Goal: Task Accomplishment & Management: Complete application form

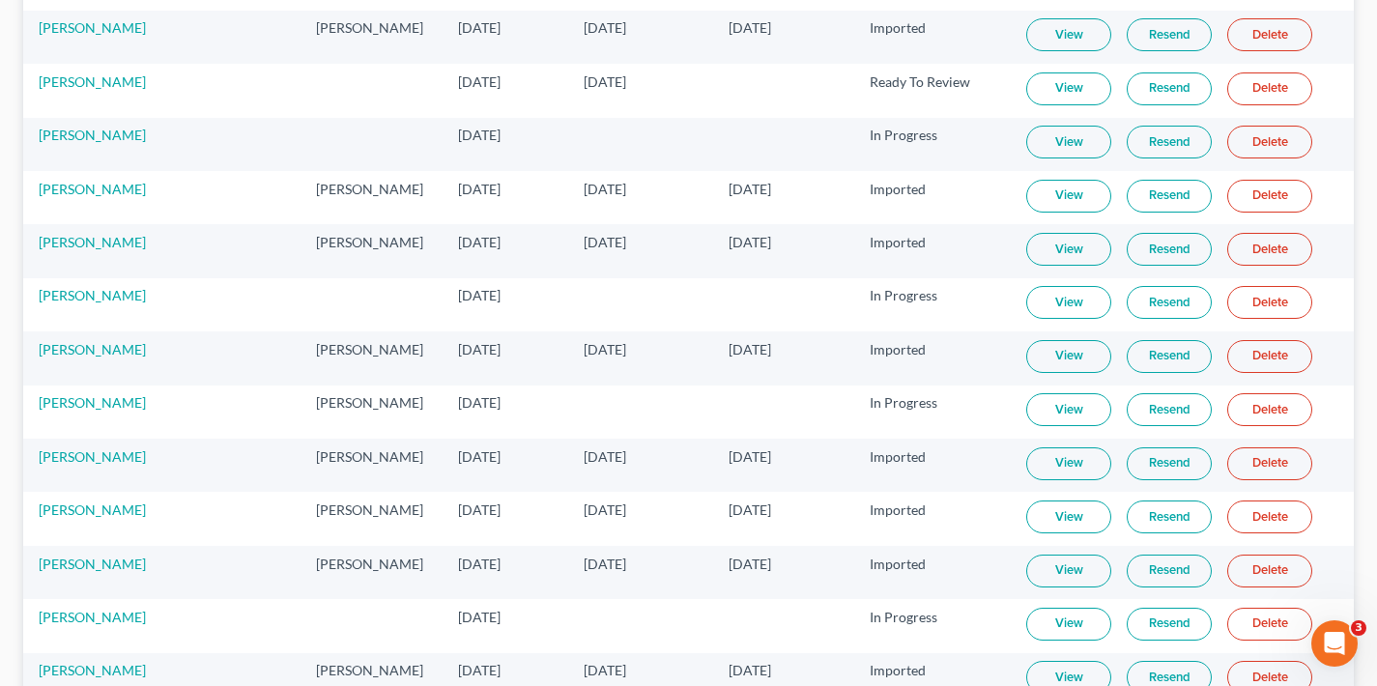
scroll to position [2316, 0]
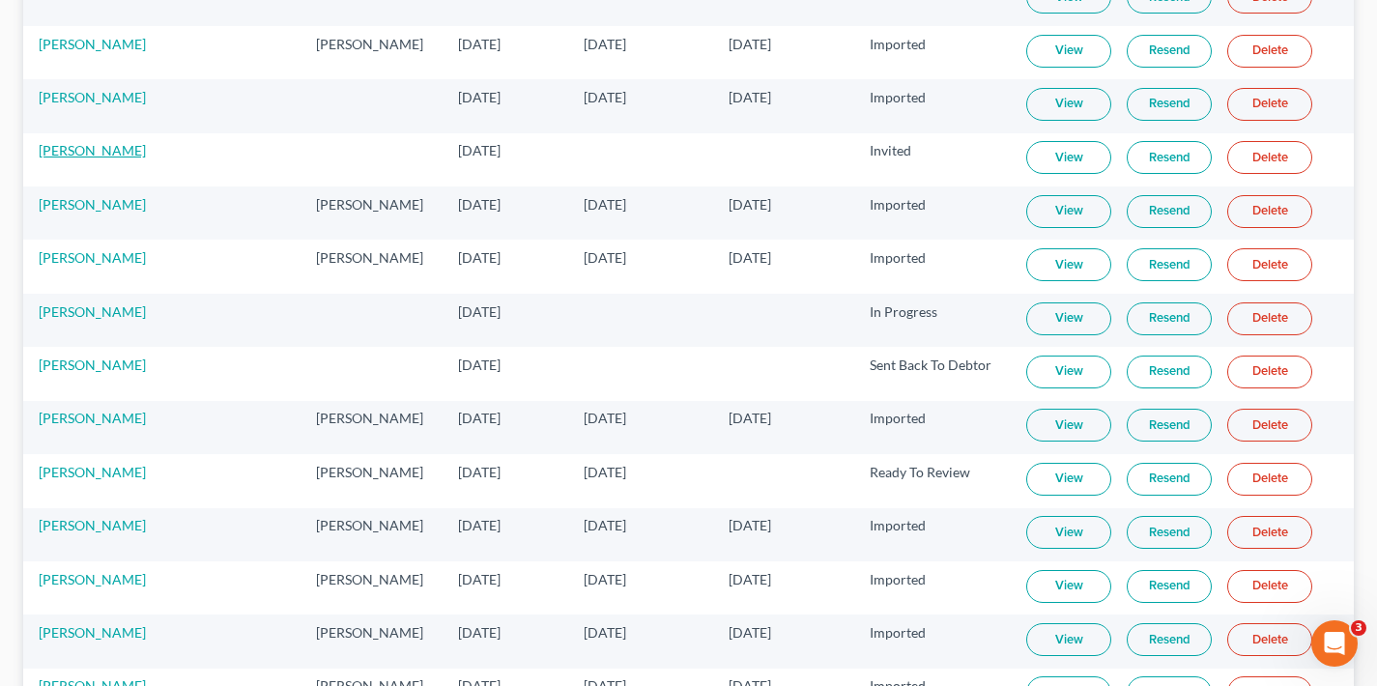
click at [91, 153] on link "[PERSON_NAME]" at bounding box center [92, 150] width 107 height 16
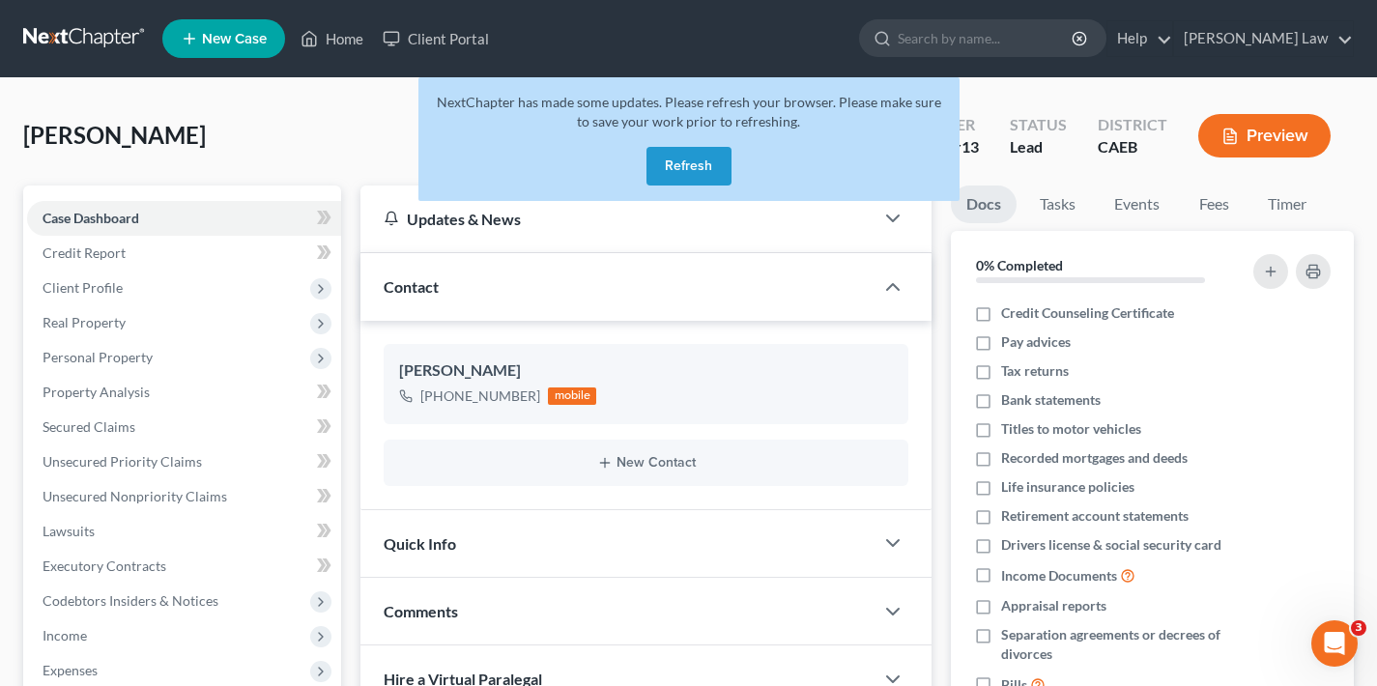
click at [696, 166] on button "Refresh" at bounding box center [689, 166] width 85 height 39
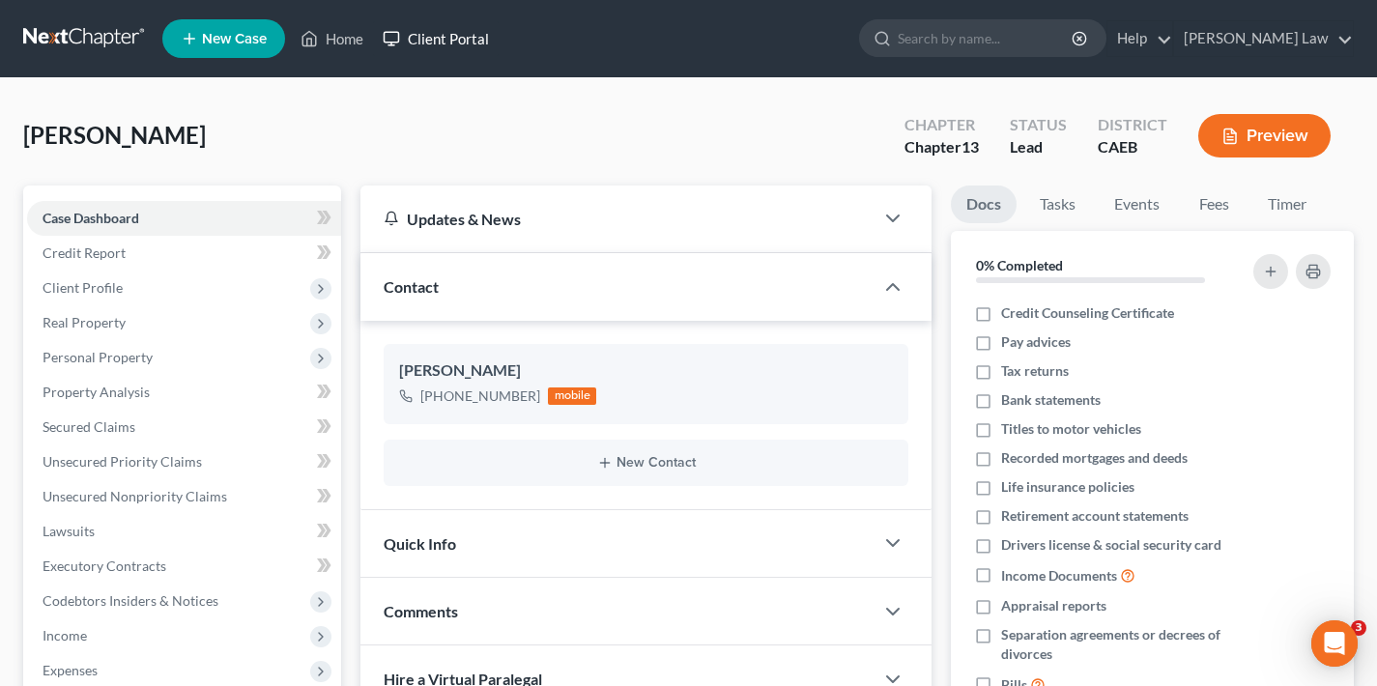
click at [447, 42] on link "Client Portal" at bounding box center [436, 38] width 126 height 35
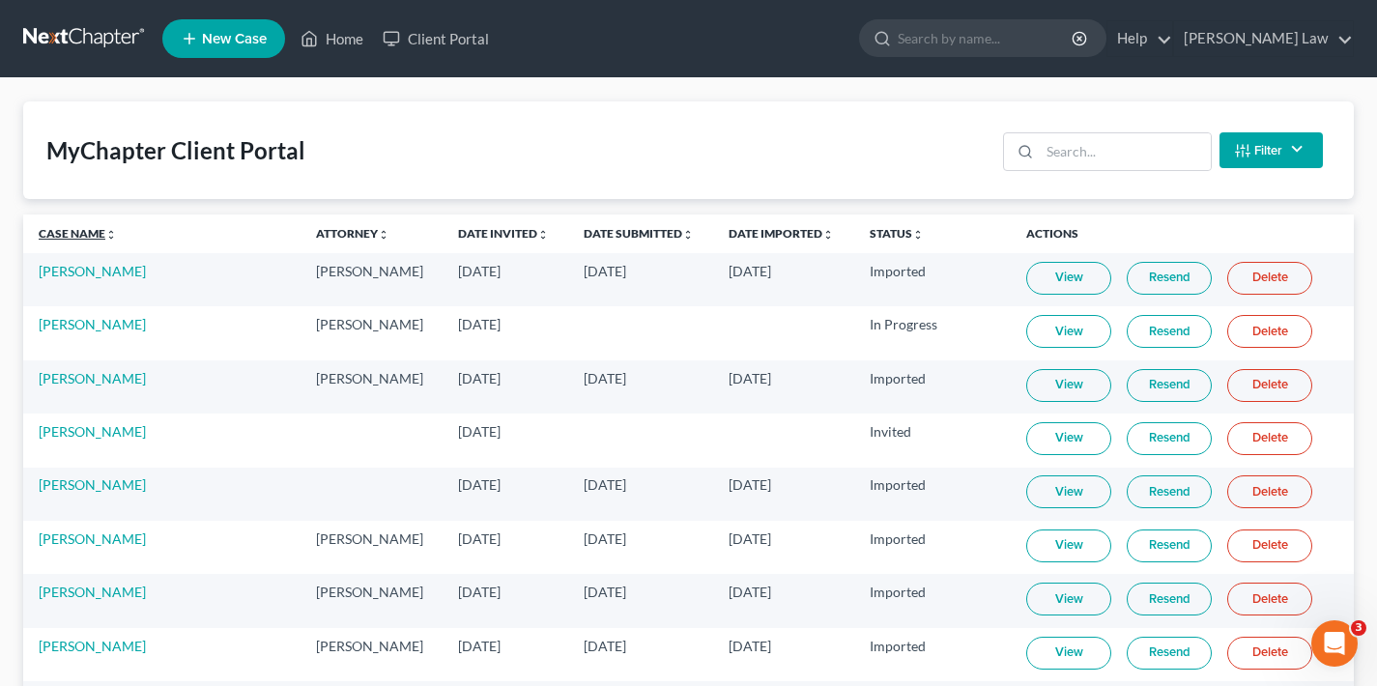
click at [72, 232] on link "Case Name unfold_more expand_more expand_less" at bounding box center [78, 233] width 78 height 14
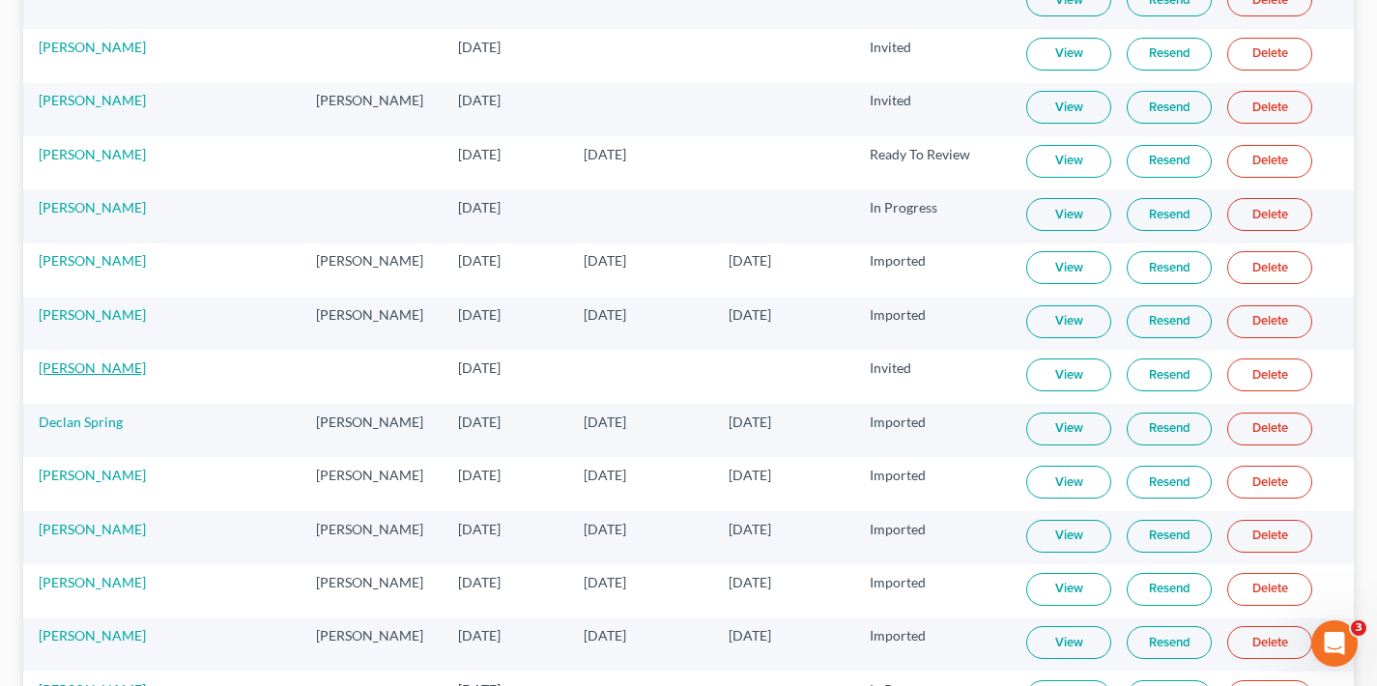
scroll to position [1943, 0]
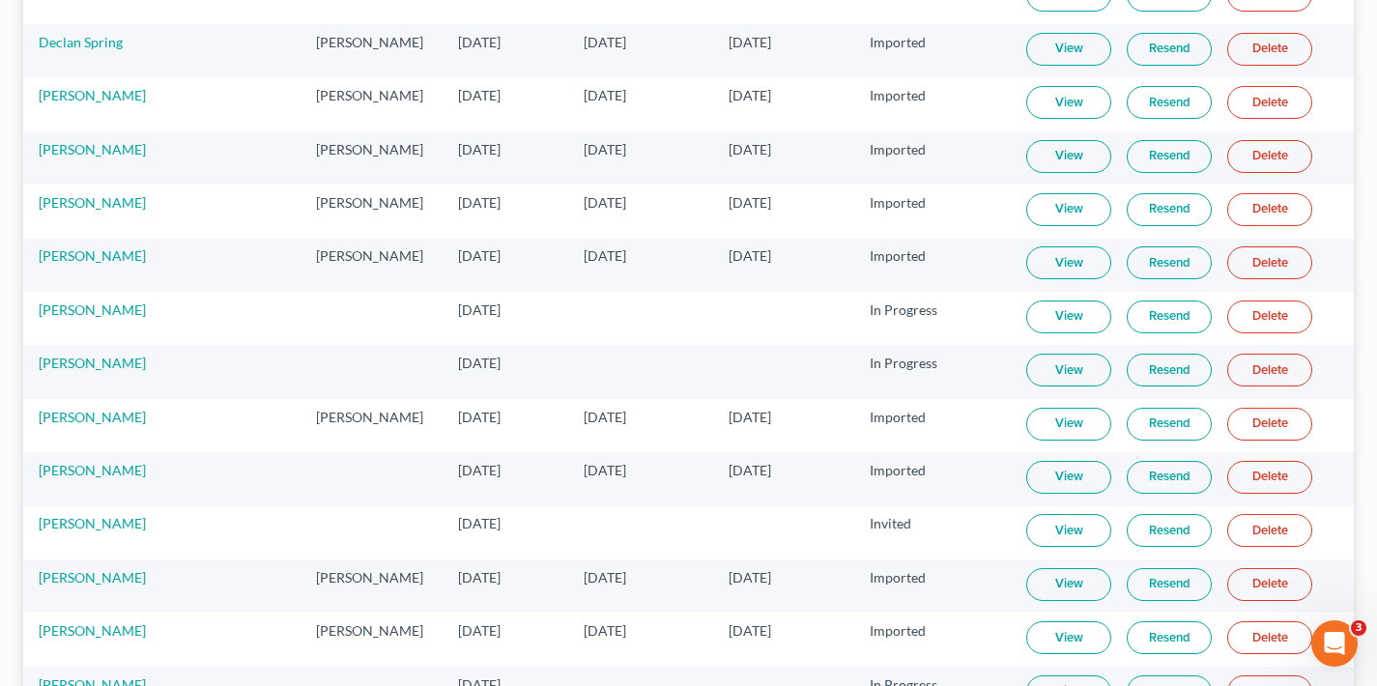
click at [1146, 532] on link "Resend" at bounding box center [1169, 530] width 85 height 33
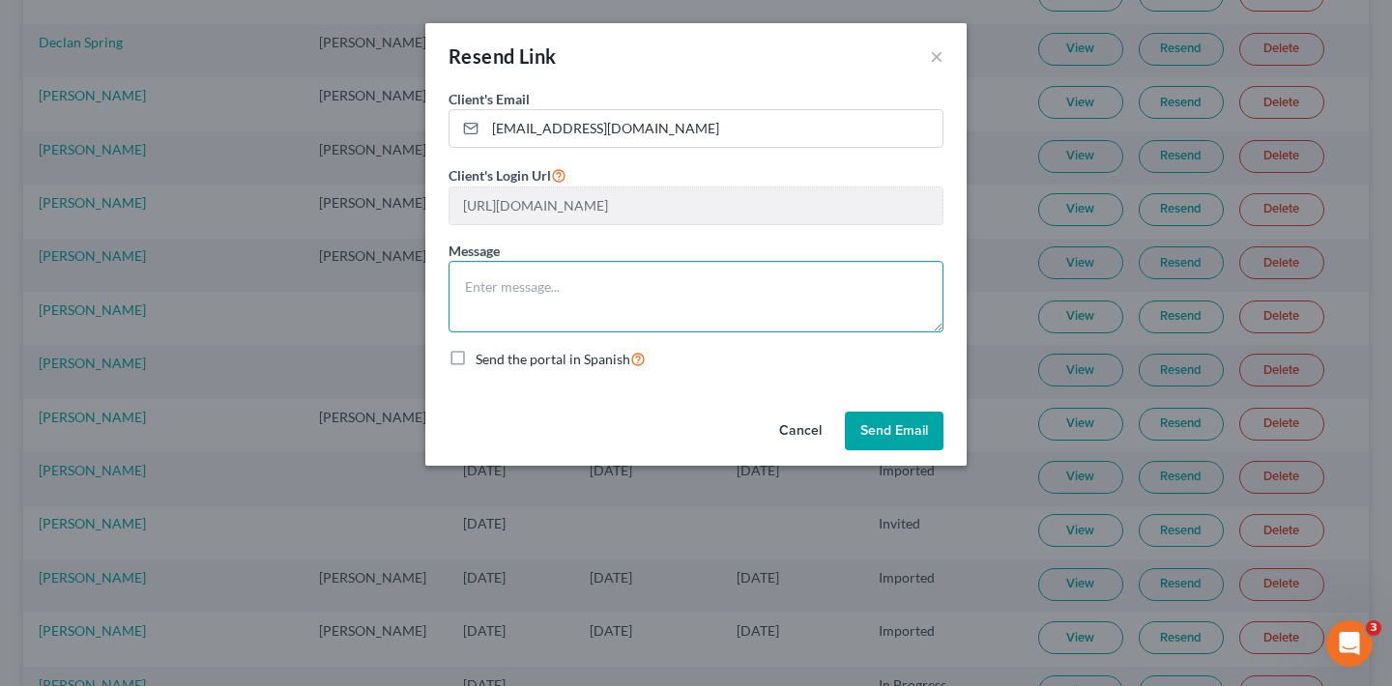
click at [499, 289] on textarea at bounding box center [696, 297] width 495 height 72
click at [649, 284] on textarea "Hi [PERSON_NAME], here is the link for the portal" at bounding box center [696, 297] width 495 height 72
click at [830, 286] on textarea "Hi [PERSON_NAME], here is the link for the bankruptcy portal" at bounding box center [696, 297] width 495 height 72
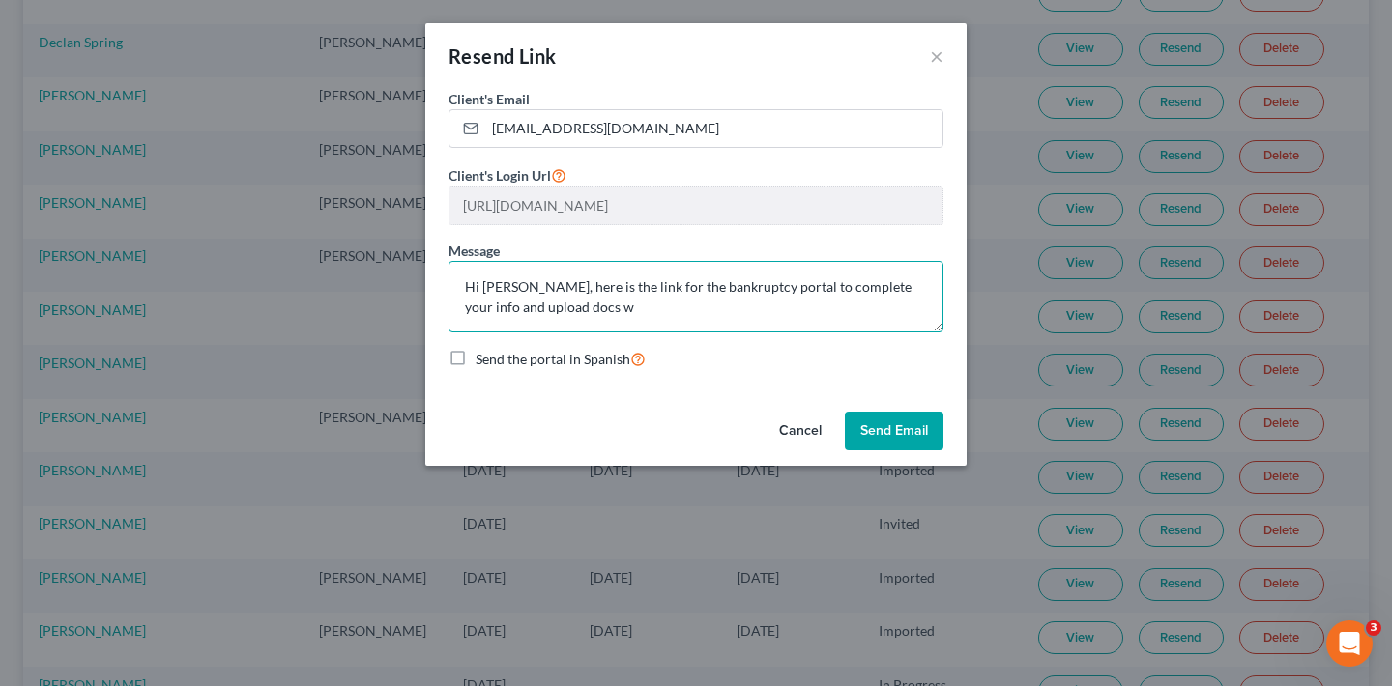
type textarea "Hi [PERSON_NAME], here is the link for the bankruptcy portal to complete your i…"
drag, startPoint x: 469, startPoint y: 284, endPoint x: 568, endPoint y: 308, distance: 102.5
click at [568, 308] on textarea "Hi [PERSON_NAME], here is the link for the bankruptcy portal to complete your i…" at bounding box center [696, 297] width 495 height 72
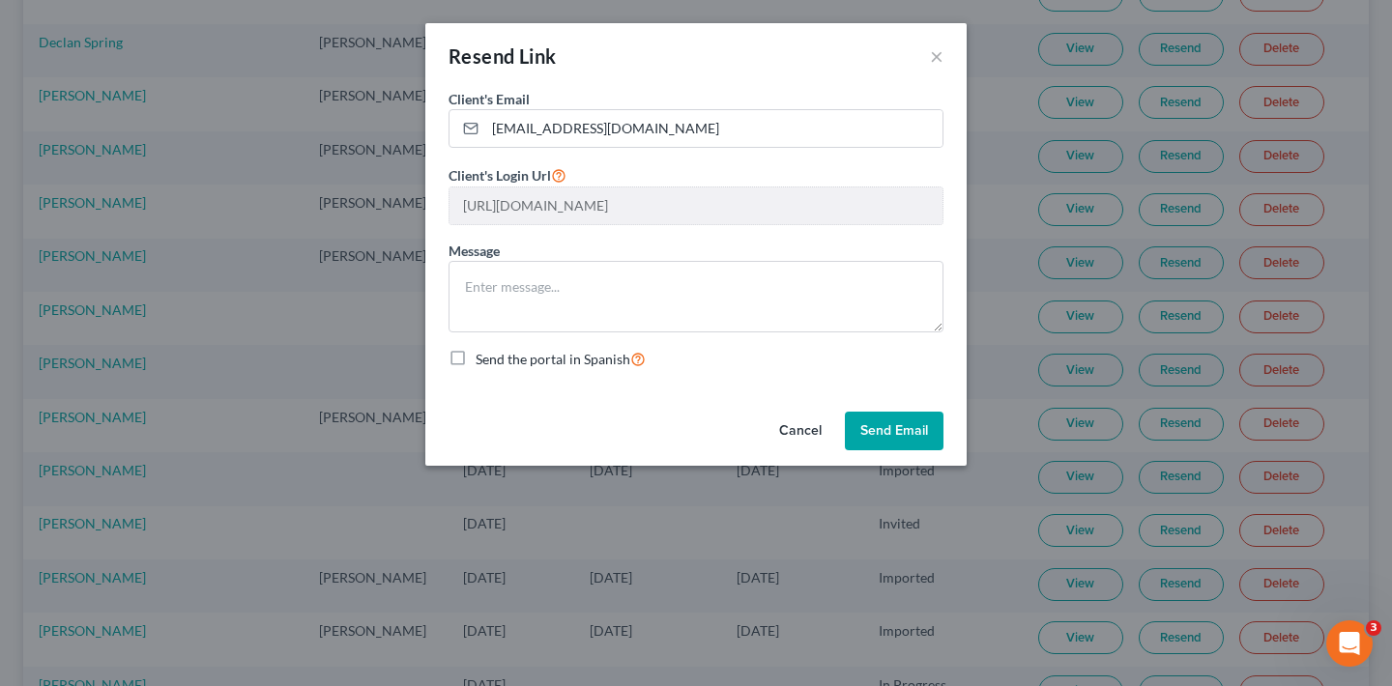
click at [910, 431] on button "Send Email" at bounding box center [894, 431] width 99 height 39
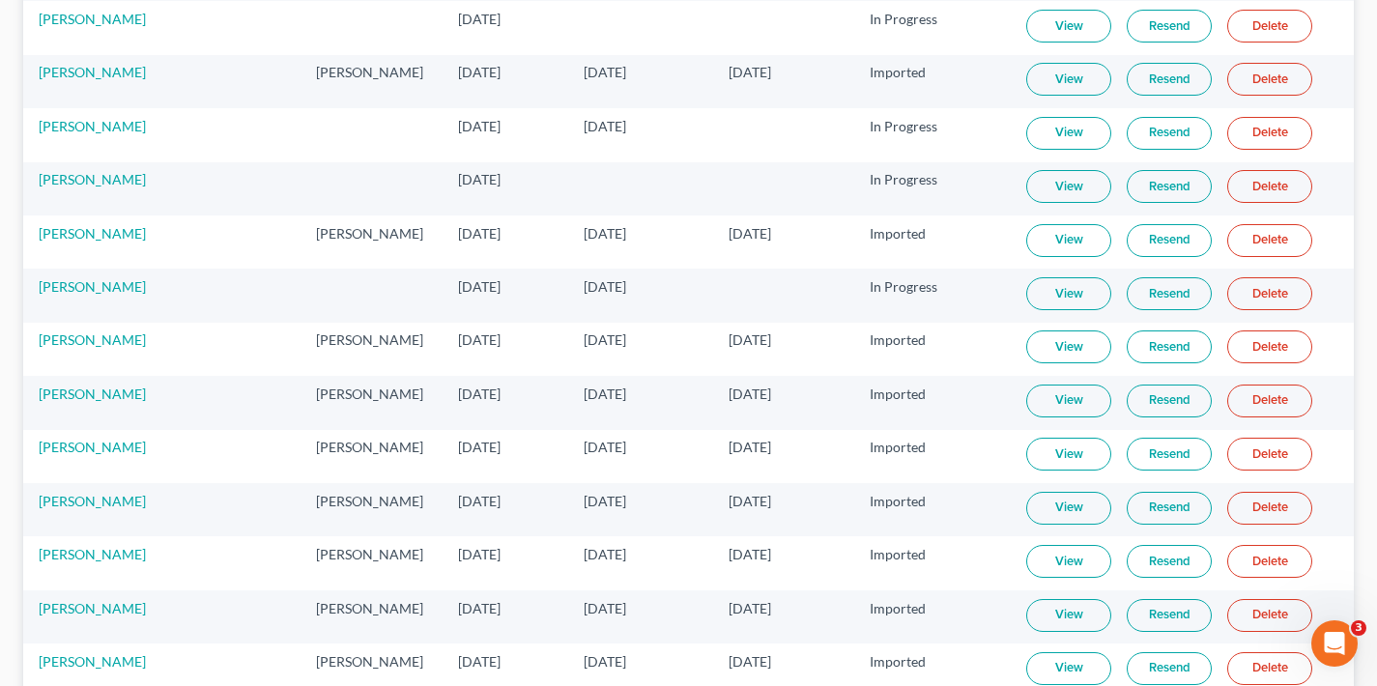
scroll to position [4898, 0]
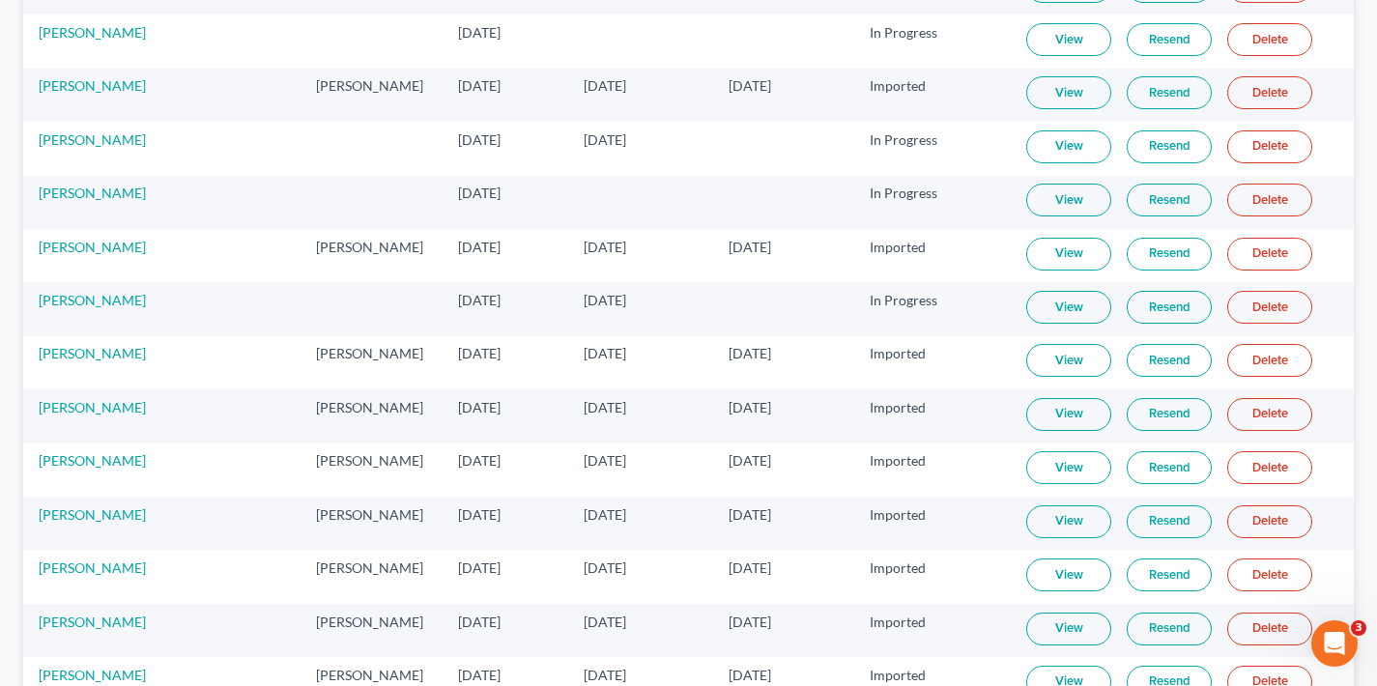
click at [1050, 142] on link "View" at bounding box center [1069, 146] width 85 height 33
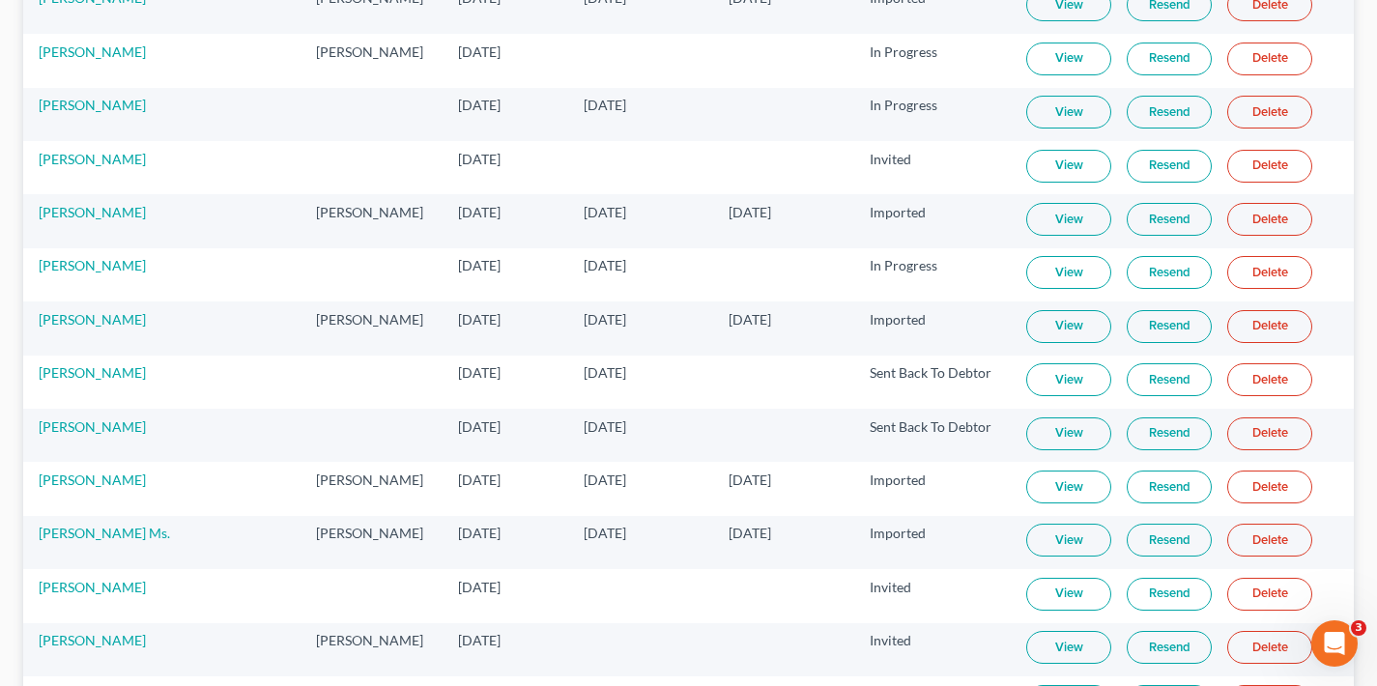
scroll to position [171, 0]
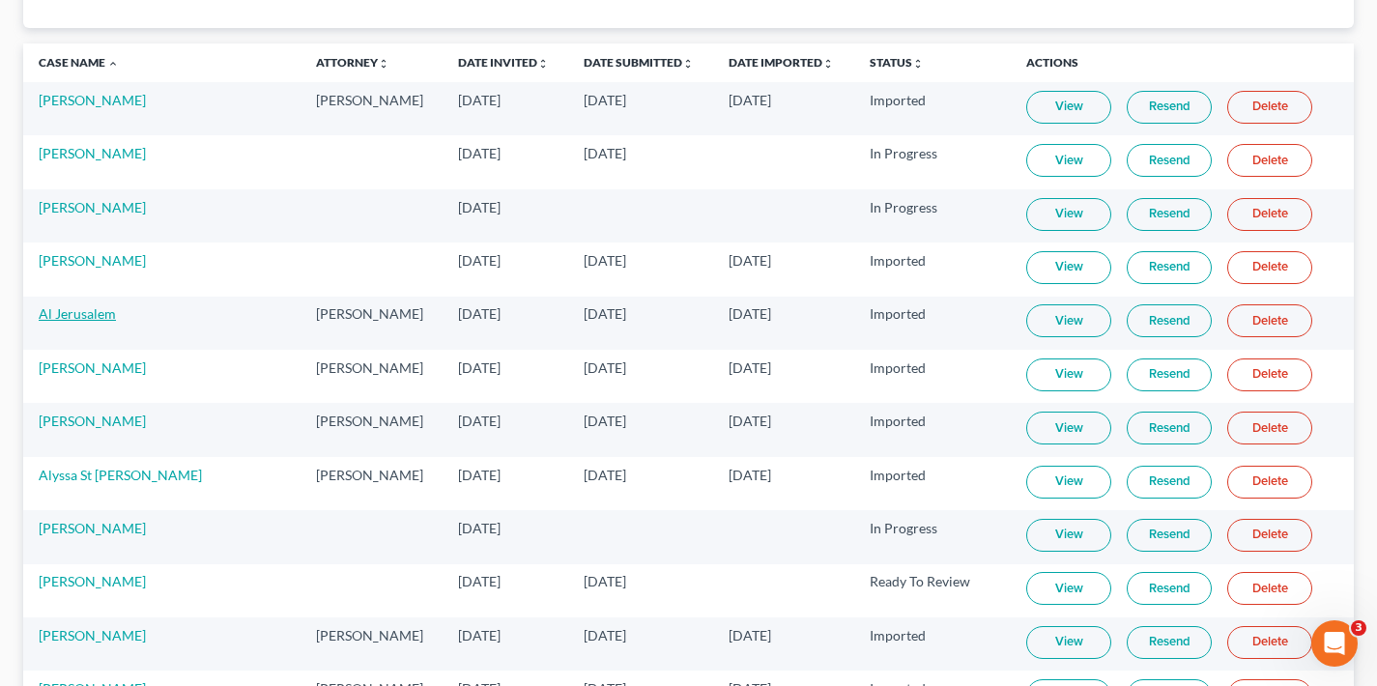
click at [102, 315] on link "Al Jerusalem" at bounding box center [77, 313] width 77 height 16
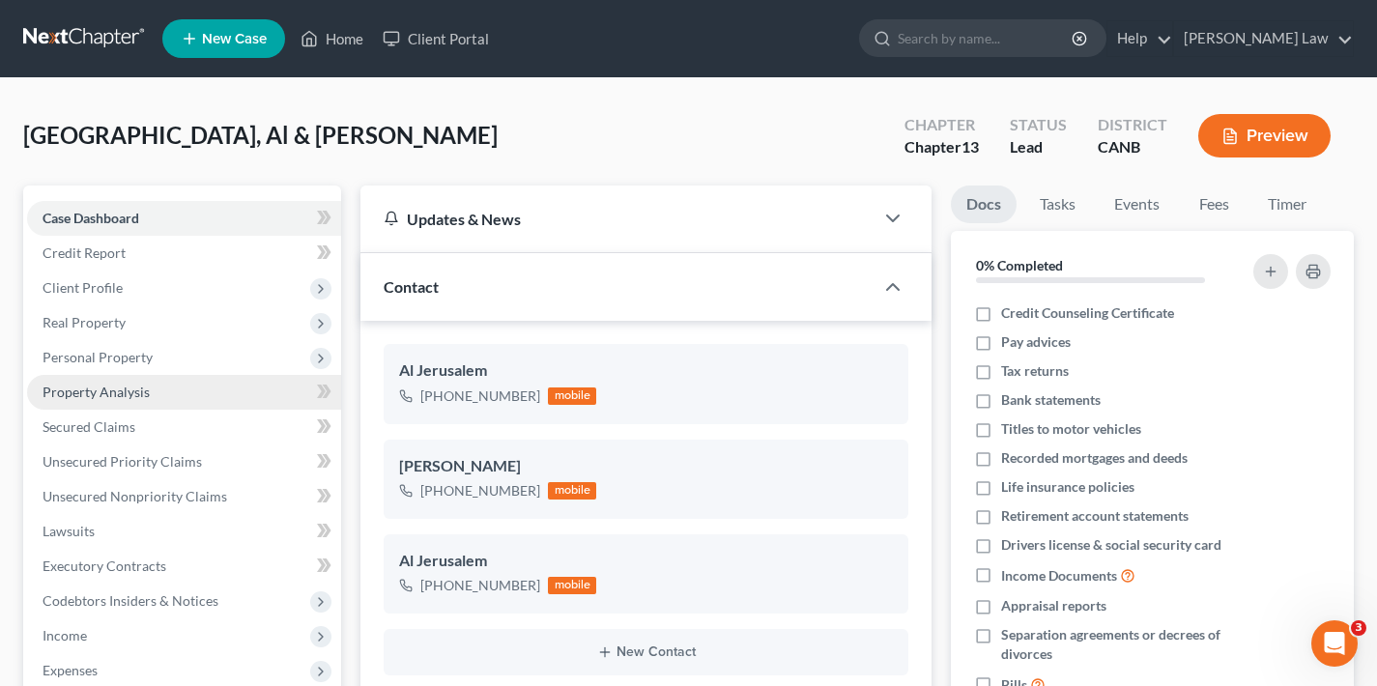
scroll to position [38, 0]
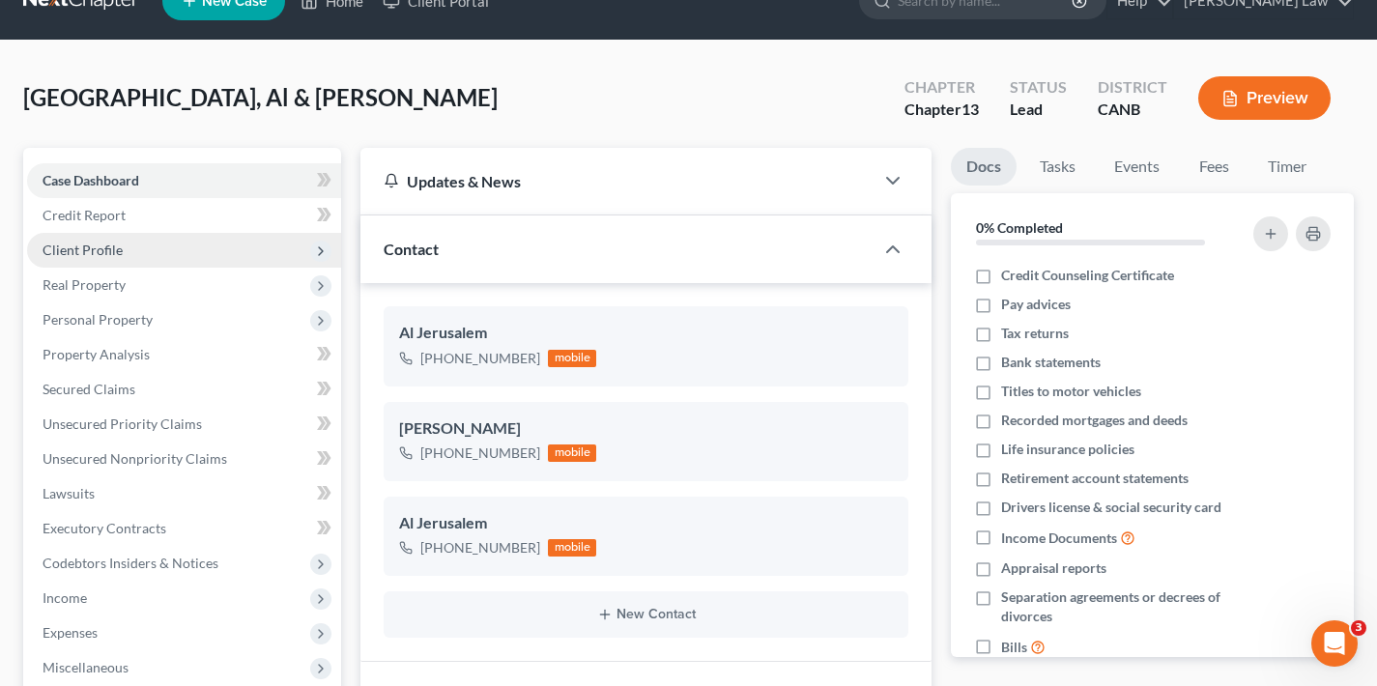
click at [141, 253] on span "Client Profile" at bounding box center [184, 250] width 314 height 35
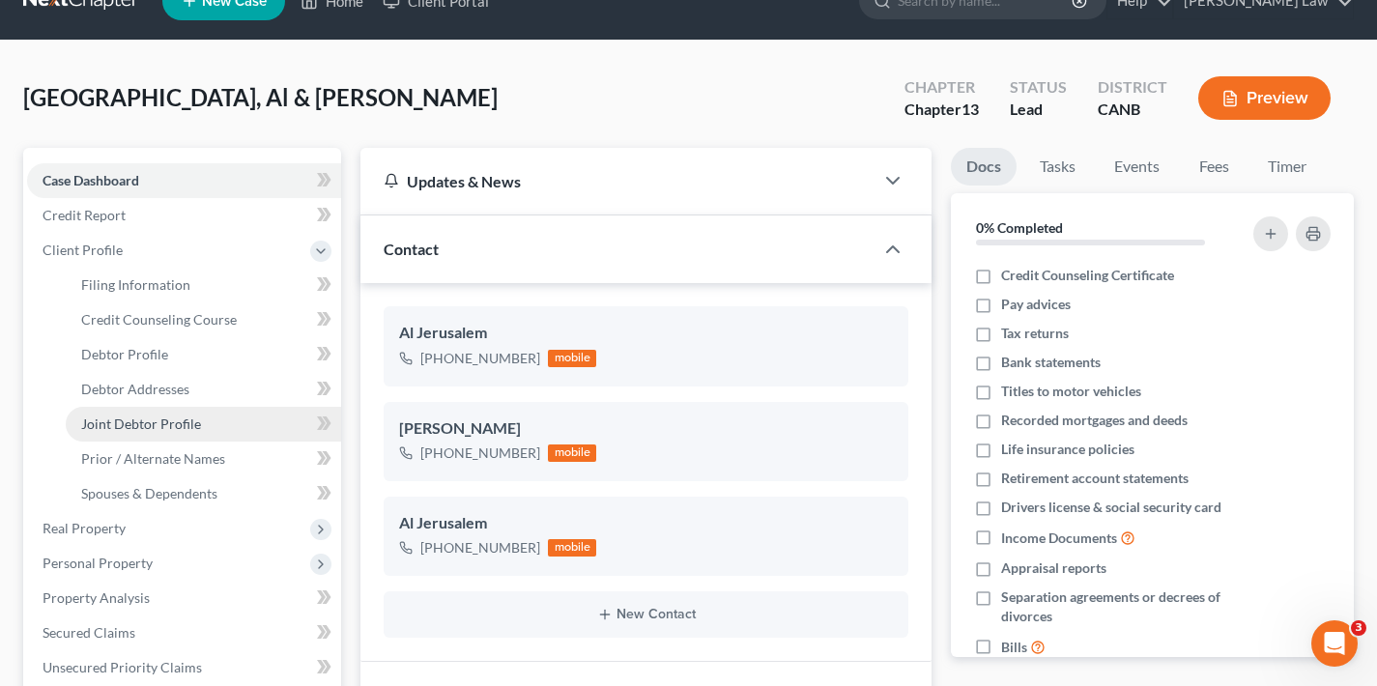
click at [156, 421] on span "Joint Debtor Profile" at bounding box center [141, 424] width 120 height 16
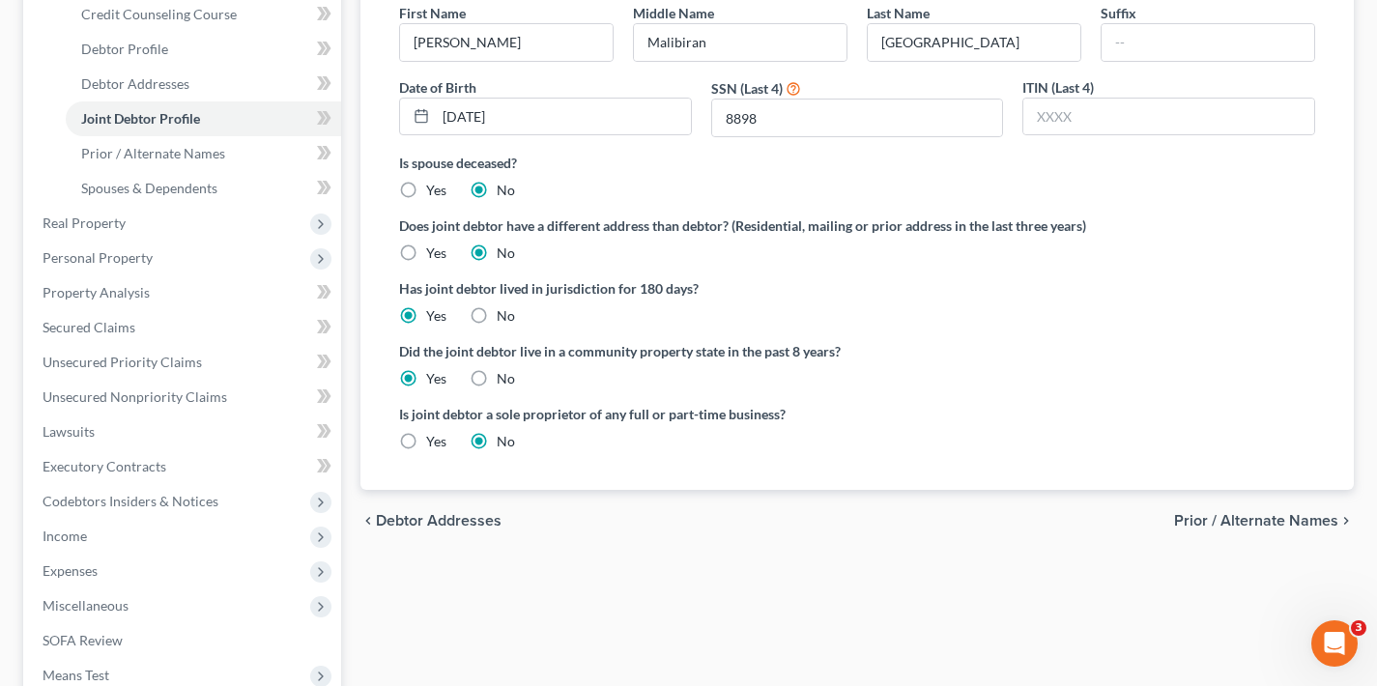
scroll to position [493, 0]
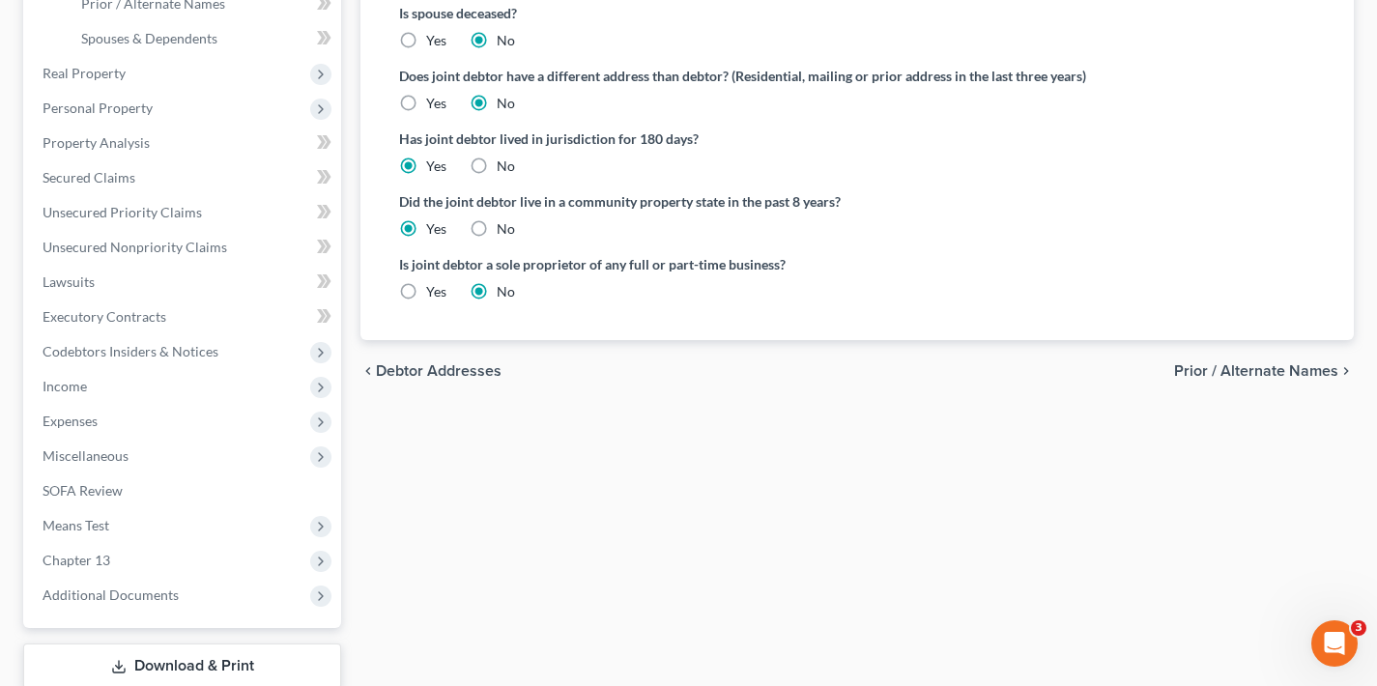
click at [1274, 373] on span "Prior / Alternate Names" at bounding box center [1256, 370] width 164 height 15
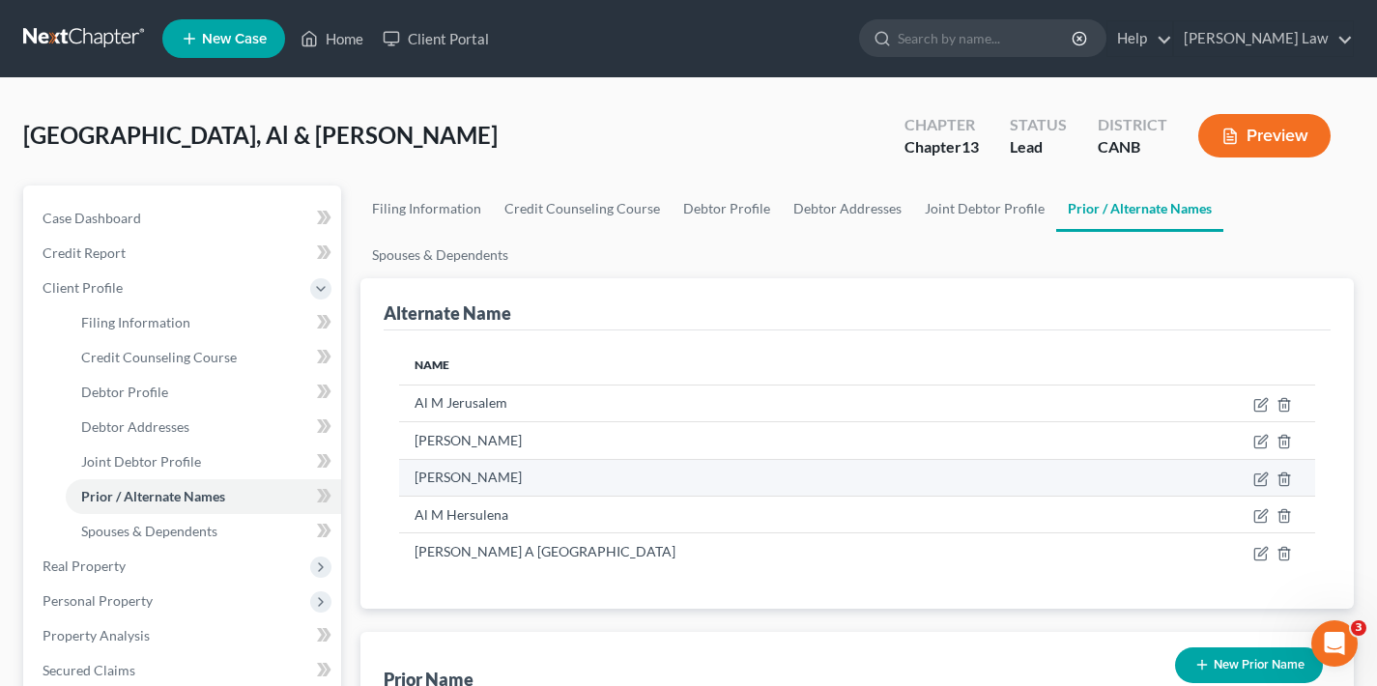
scroll to position [324, 0]
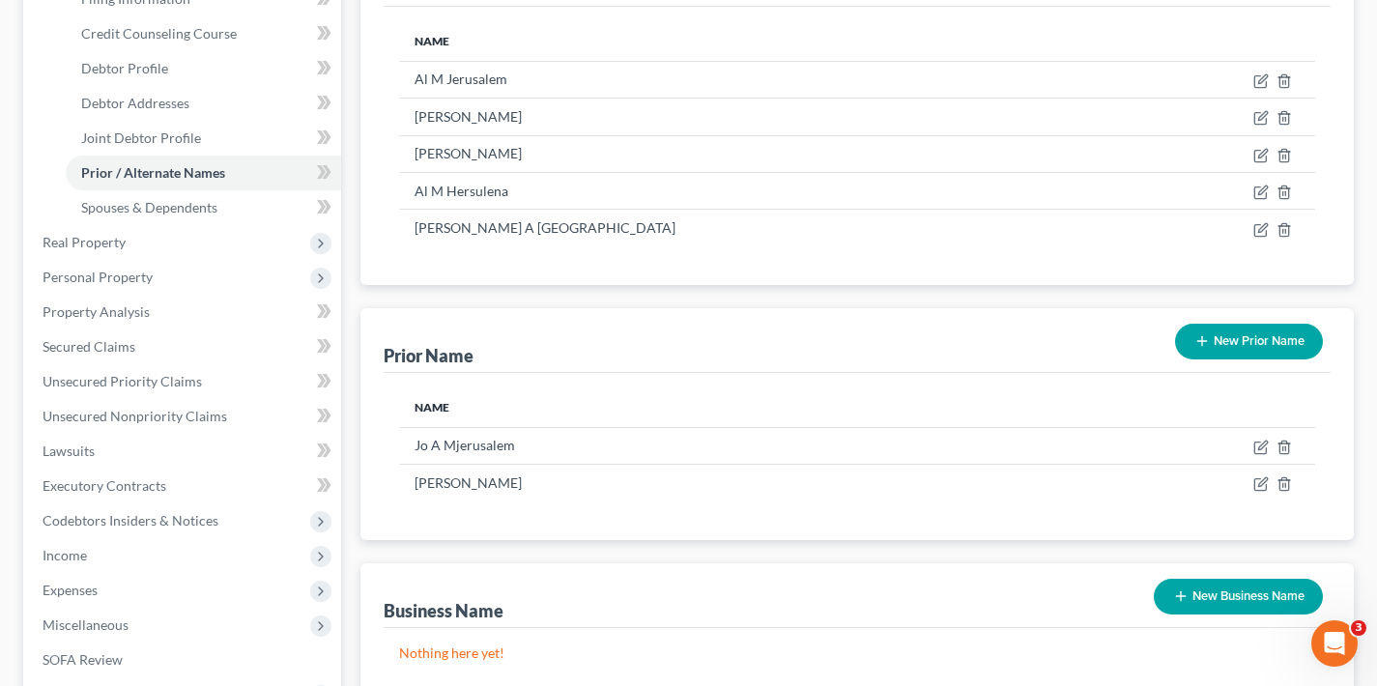
click at [1265, 340] on button "New Prior Name" at bounding box center [1249, 342] width 148 height 36
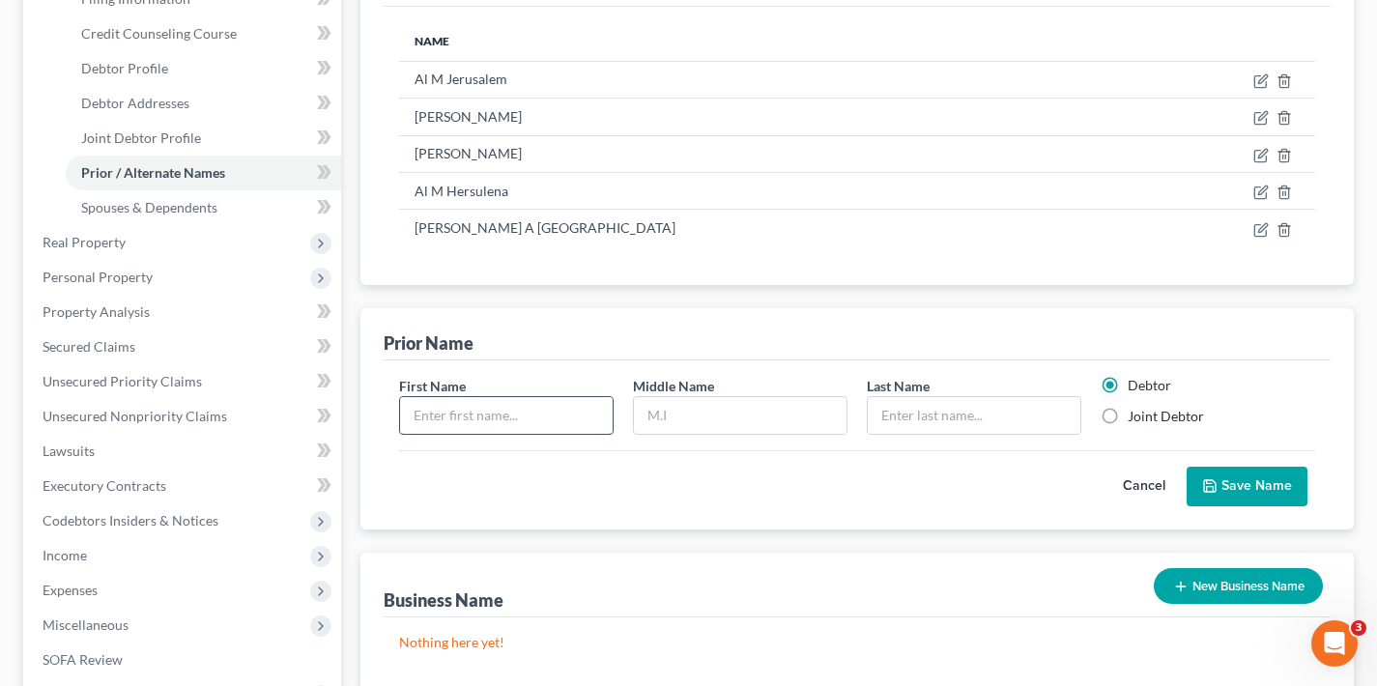
click at [560, 421] on input "text" at bounding box center [506, 415] width 213 height 37
type input "[PERSON_NAME]"
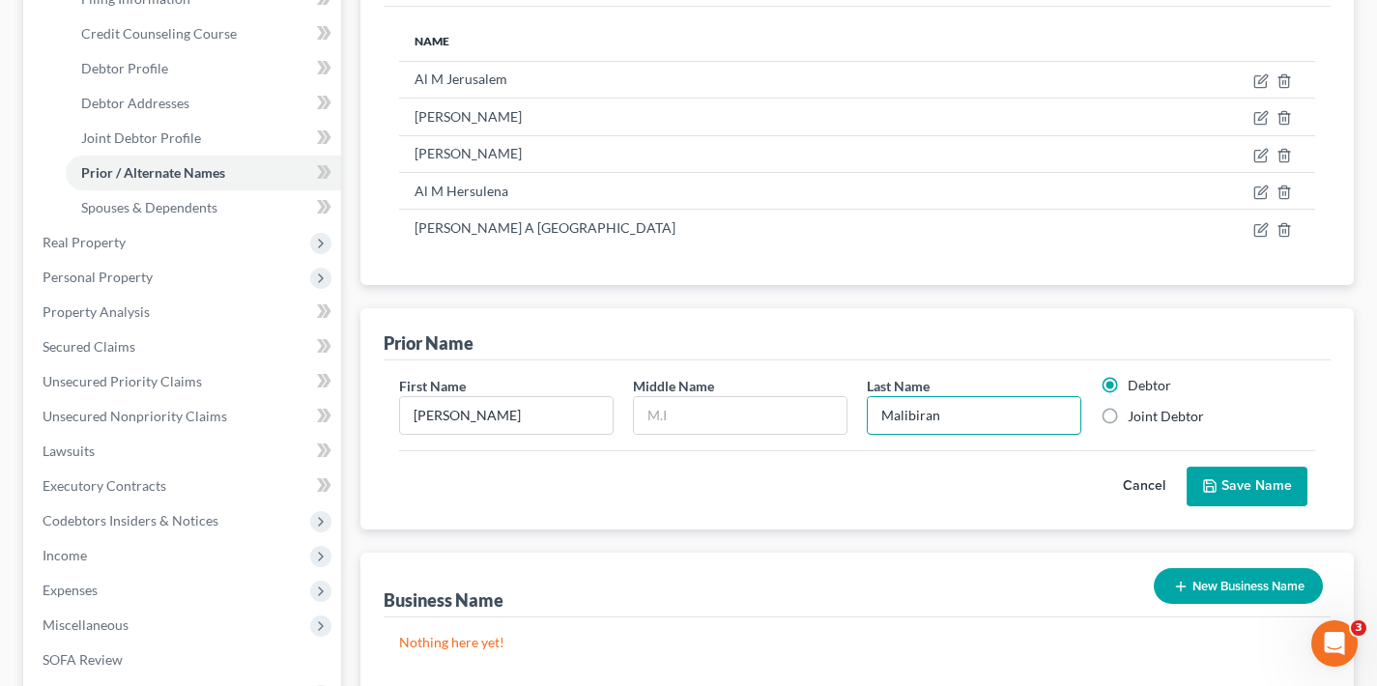
type input "Malibiran"
click at [1128, 417] on label "Joint Debtor" at bounding box center [1166, 416] width 76 height 19
click at [1136, 417] on input "Joint Debtor" at bounding box center [1142, 413] width 13 height 13
radio input "true"
radio input "false"
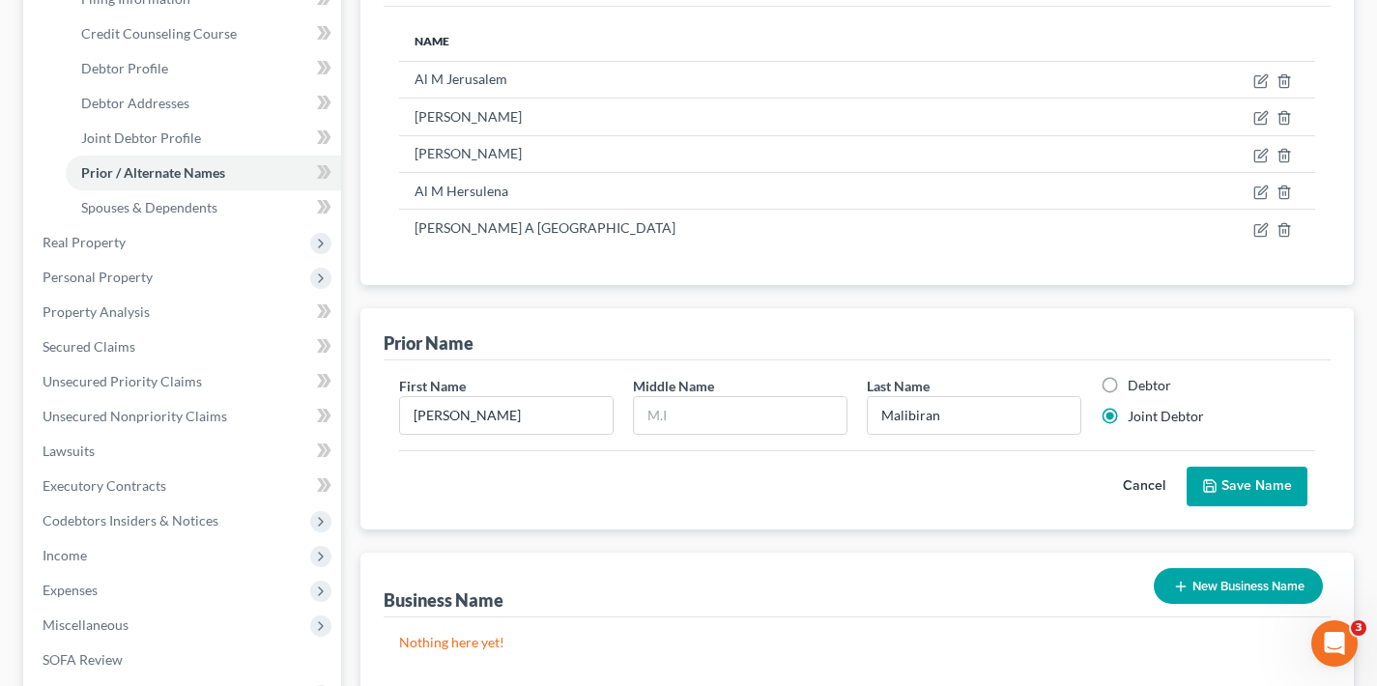
click at [1261, 486] on button "Save Name" at bounding box center [1247, 487] width 121 height 41
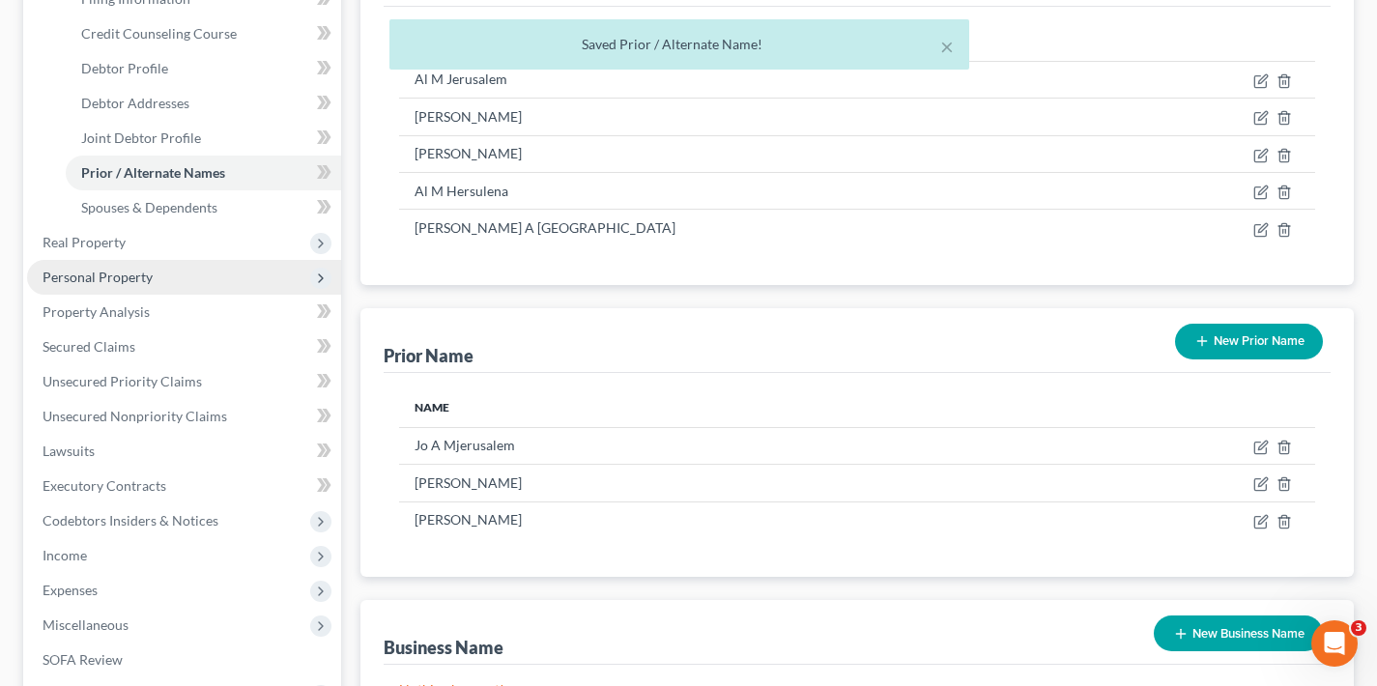
click at [136, 285] on span "Personal Property" at bounding box center [184, 277] width 314 height 35
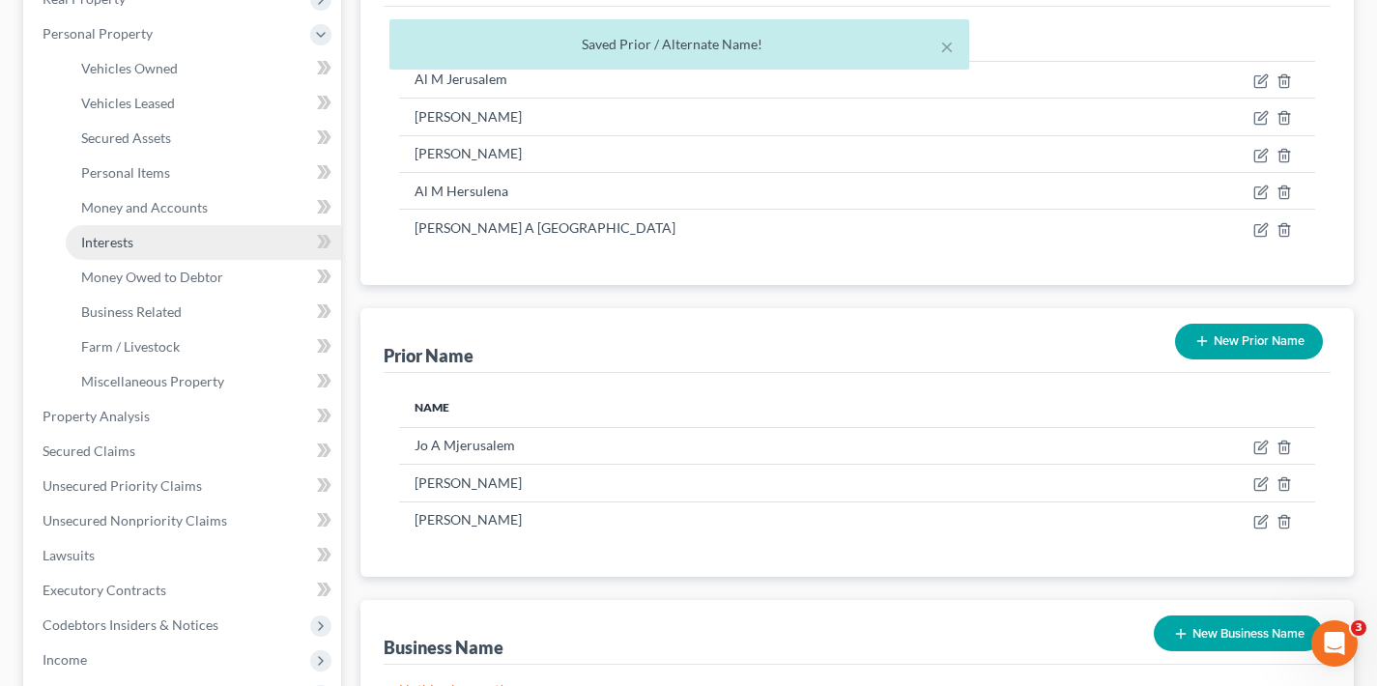
click at [162, 237] on link "Interests" at bounding box center [203, 242] width 275 height 35
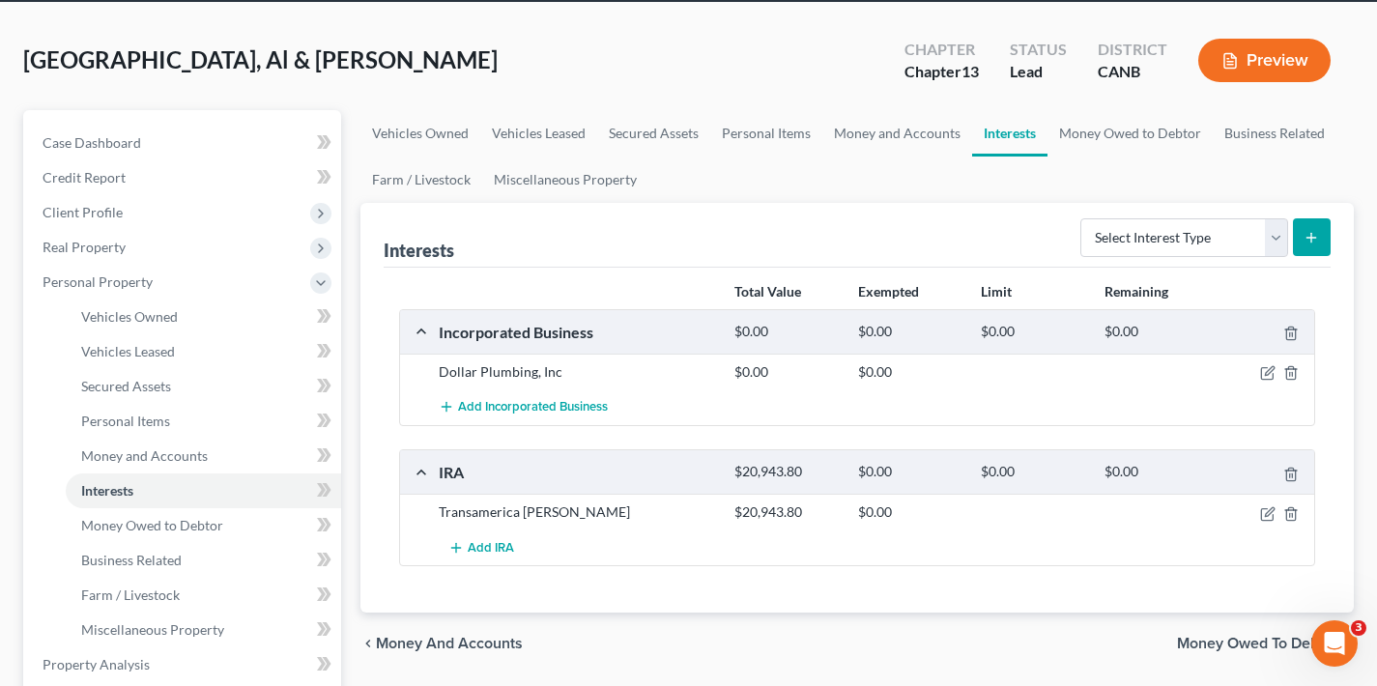
scroll to position [121, 0]
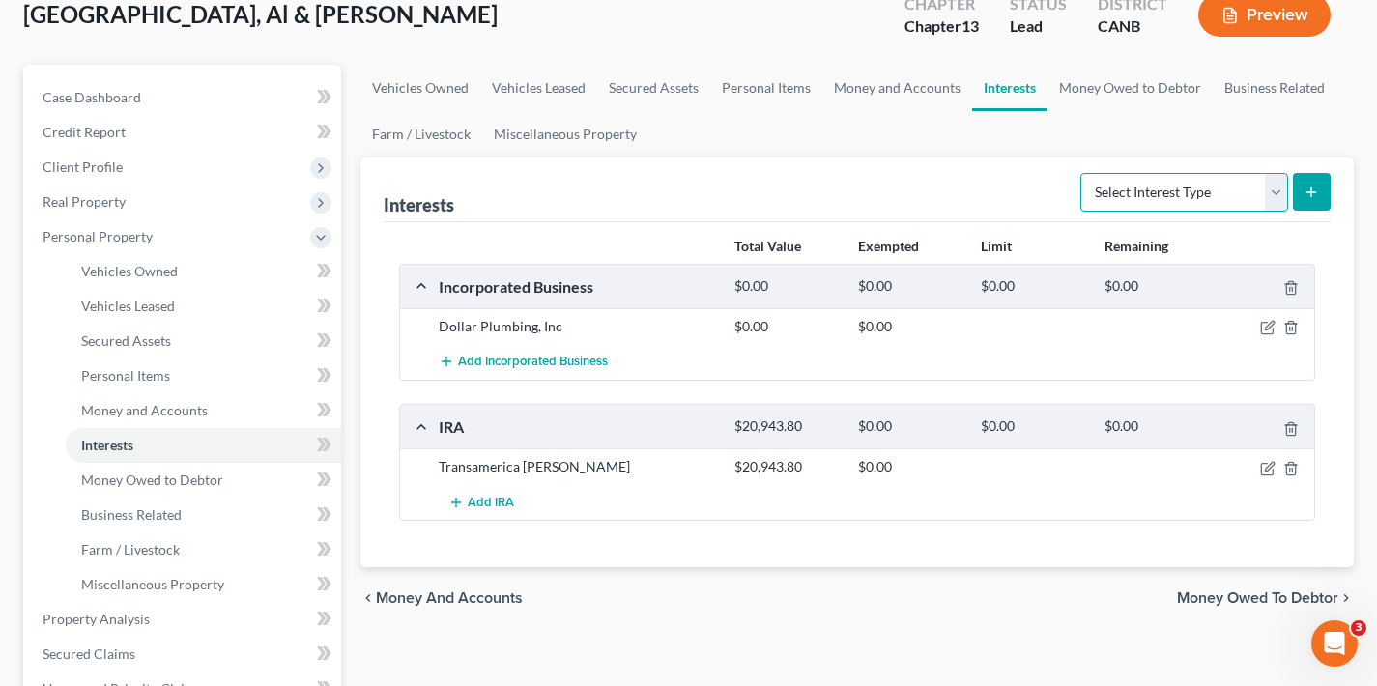
select select "term_life_insurance"
click at [1317, 191] on icon "submit" at bounding box center [1311, 192] width 15 height 15
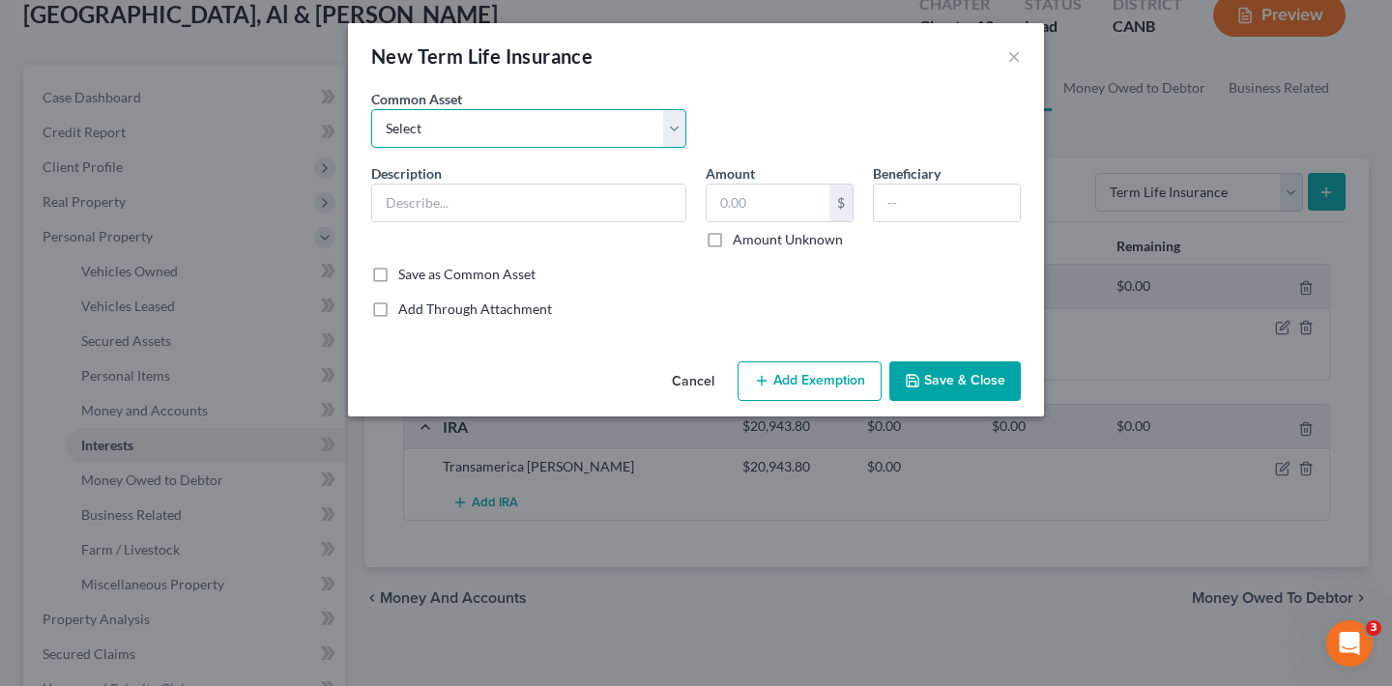
select select "0"
type input "Term life insurance with no cash value"
type input "0"
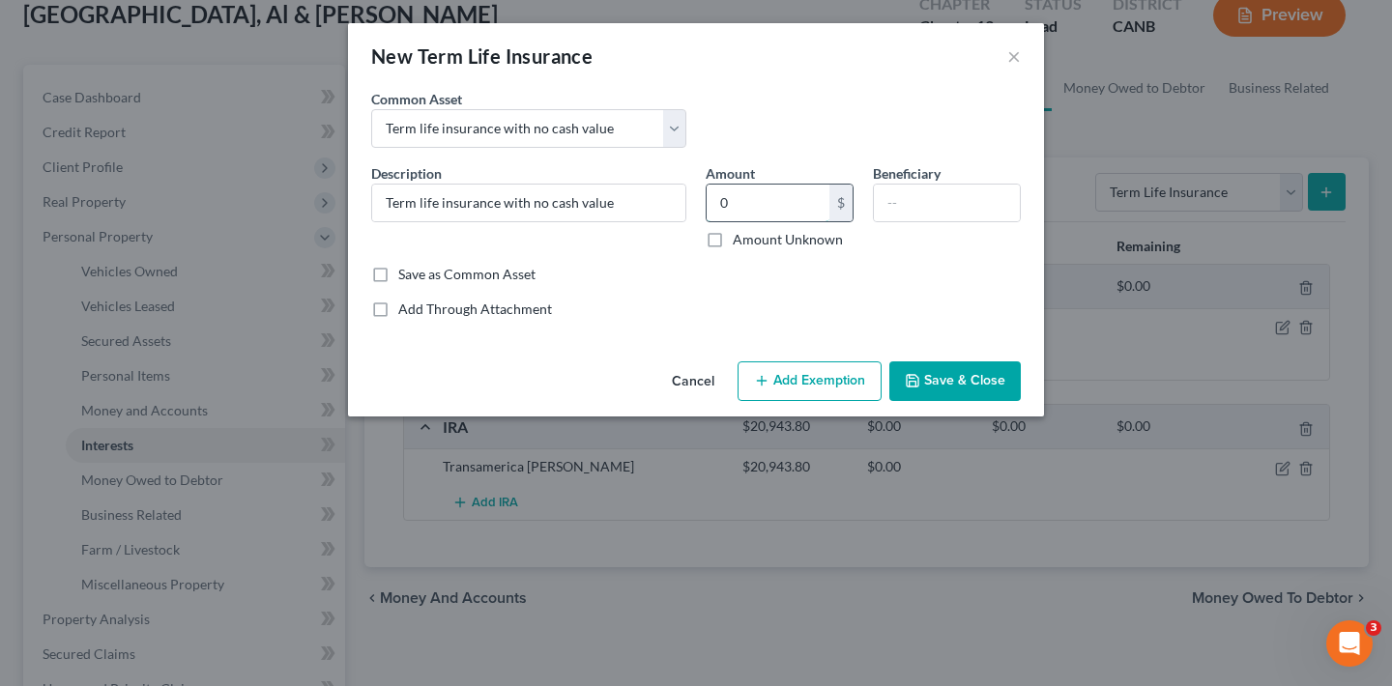
click at [787, 200] on input "0" at bounding box center [768, 203] width 123 height 37
click at [913, 217] on input "text" at bounding box center [947, 203] width 146 height 37
type input "[PERSON_NAME]"
click at [984, 379] on button "Save & Close" at bounding box center [954, 382] width 131 height 41
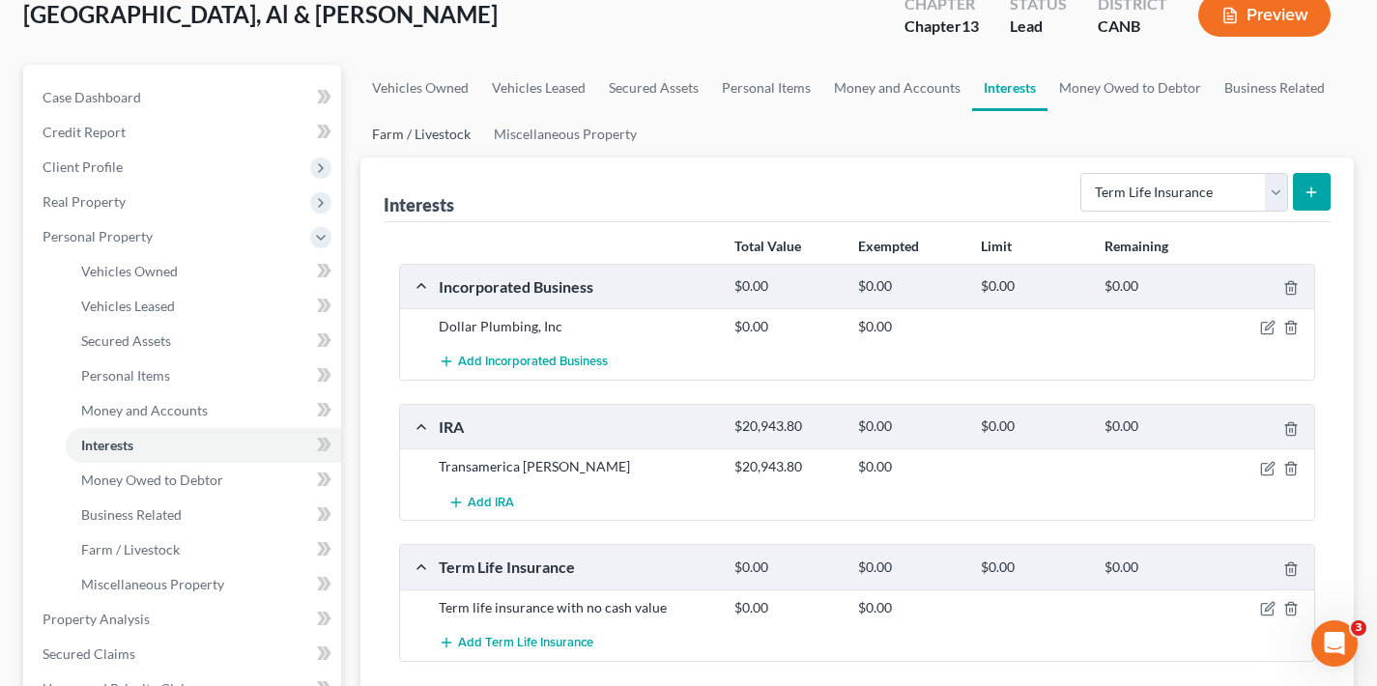
scroll to position [0, 0]
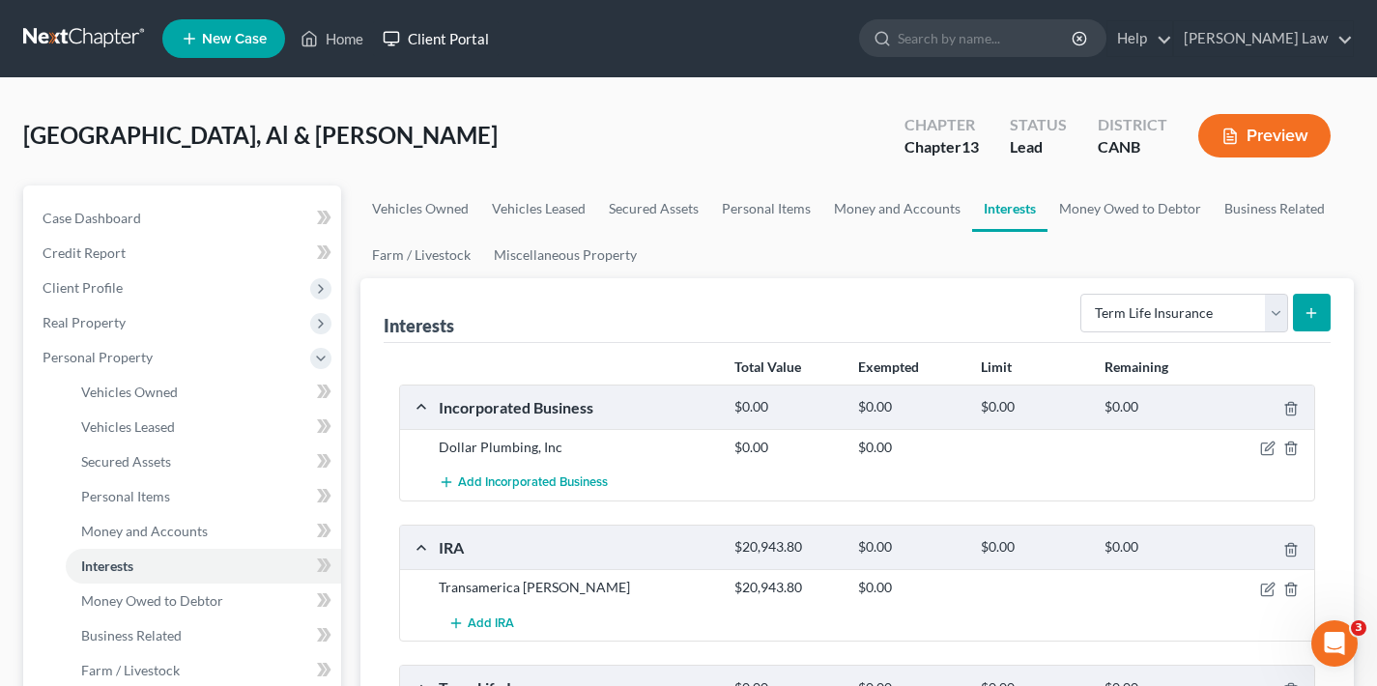
click at [458, 40] on link "Client Portal" at bounding box center [436, 38] width 126 height 35
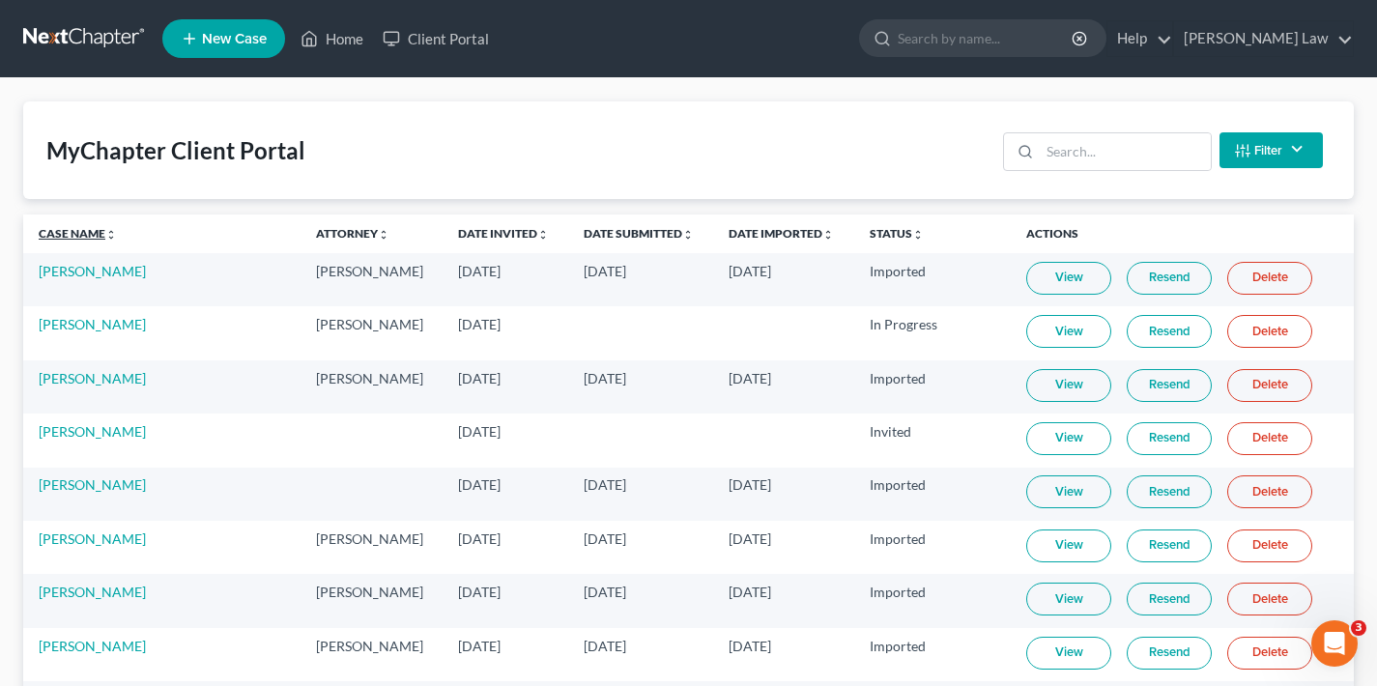
click at [72, 237] on link "Case Name unfold_more expand_more expand_less" at bounding box center [78, 233] width 78 height 14
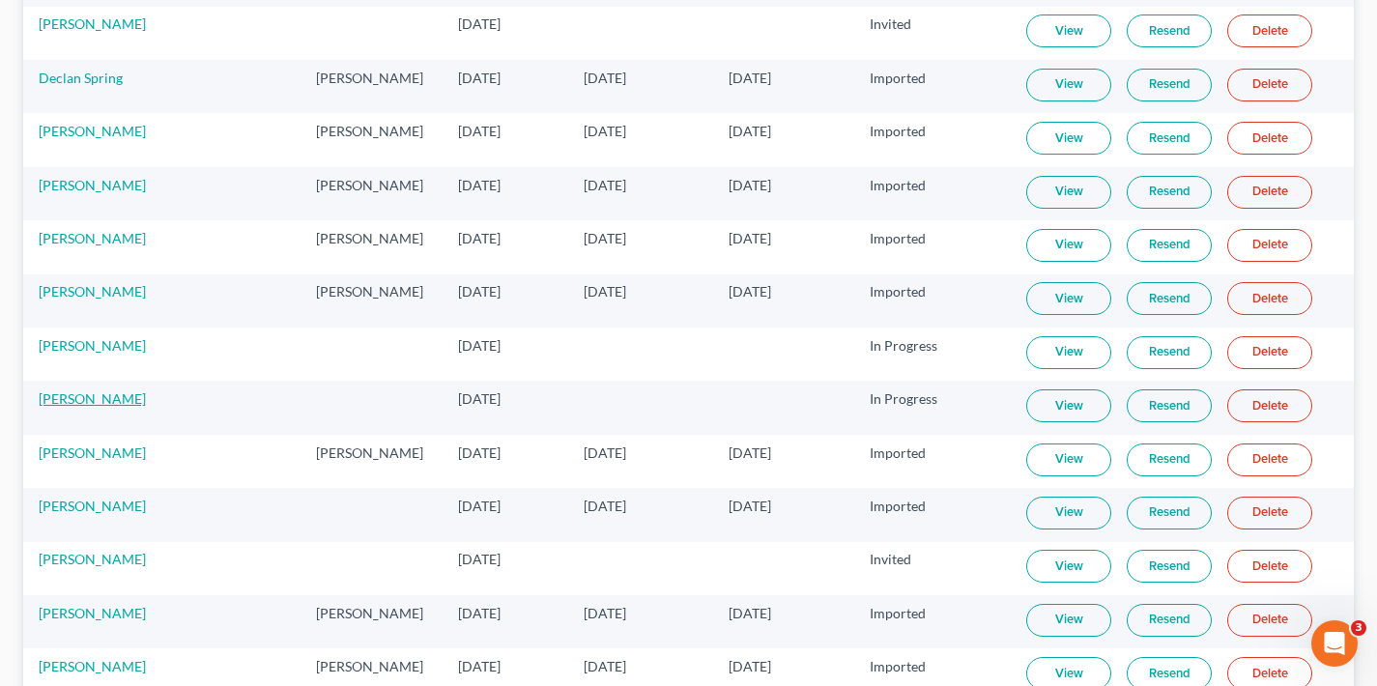
scroll to position [2521, 0]
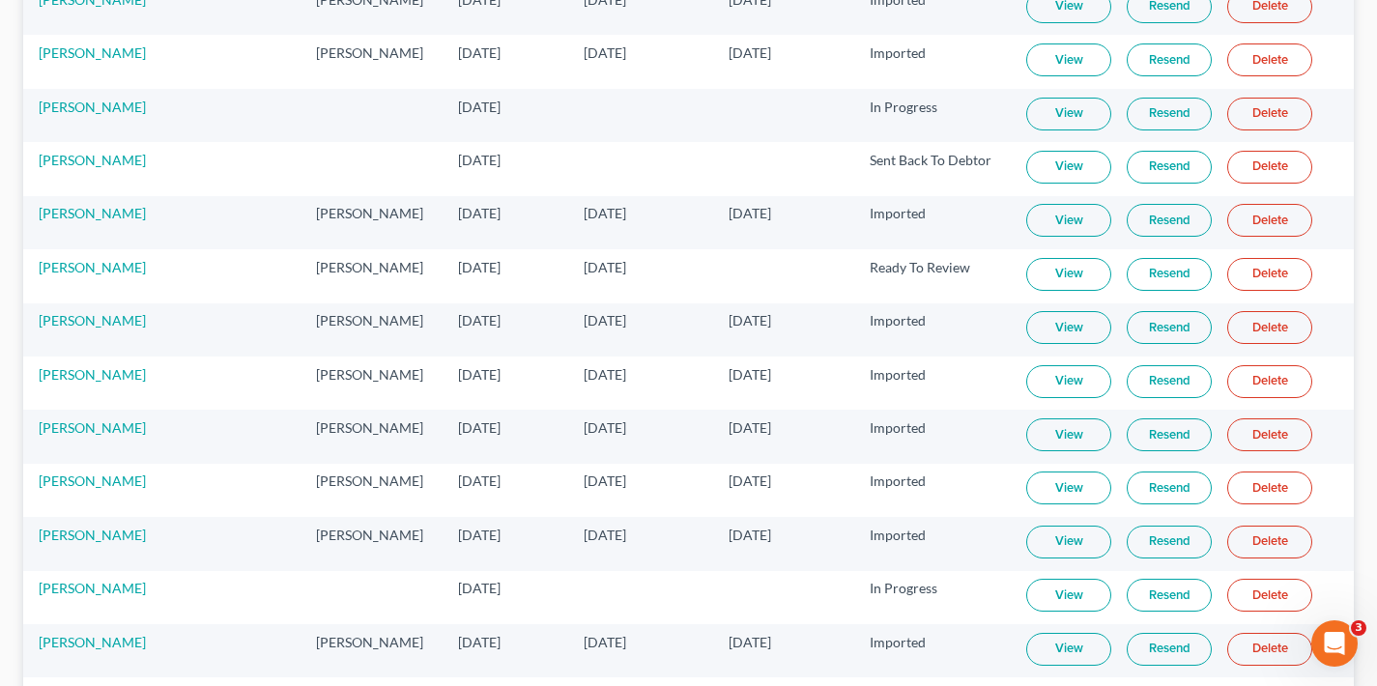
click at [1054, 272] on link "View" at bounding box center [1069, 274] width 85 height 33
